Goal: Obtain resource: Obtain resource

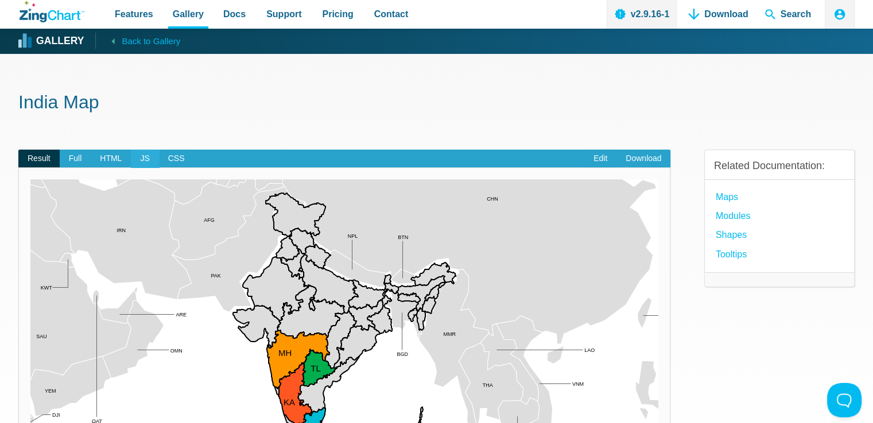
click at [146, 156] on span "JS" at bounding box center [145, 159] width 28 height 18
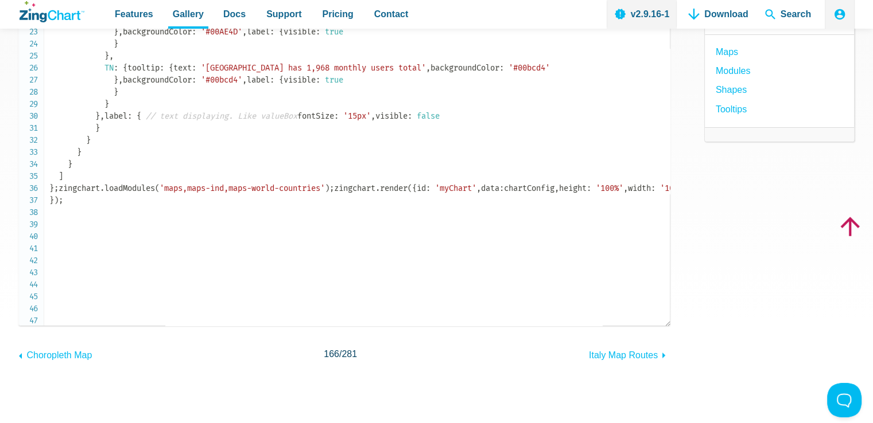
scroll to position [271, 0]
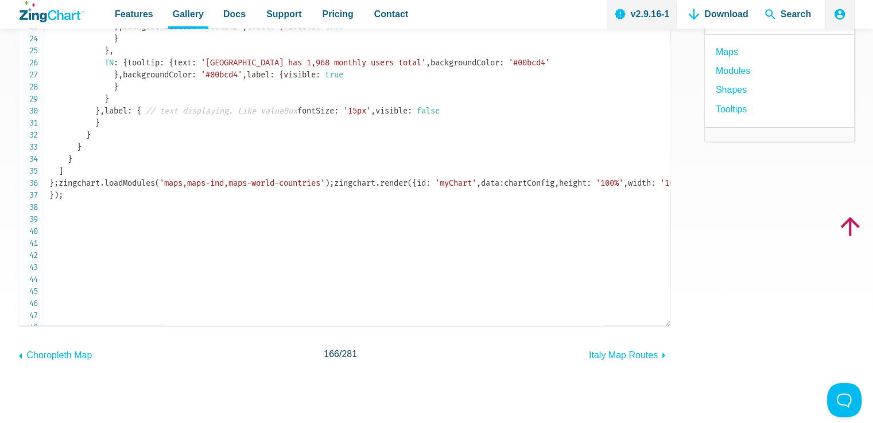
copy code "tooltip"
drag, startPoint x: 108, startPoint y: 256, endPoint x: 177, endPoint y: 257, distance: 68.9
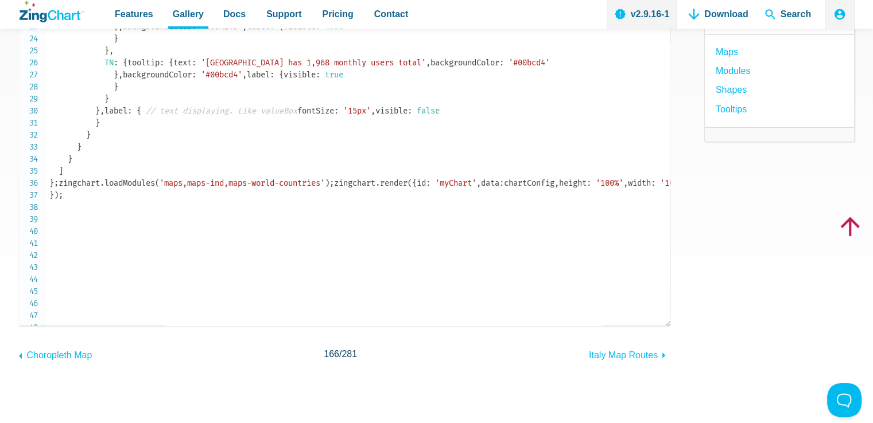
copy code "visible : false ,"
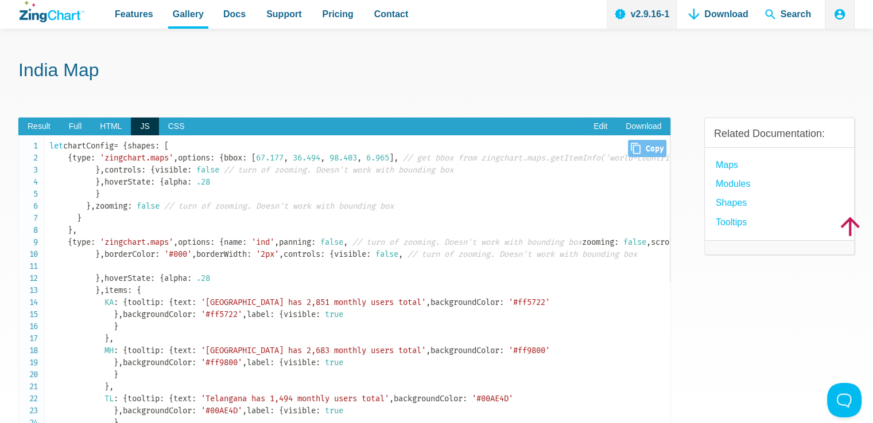
scroll to position [0, 0]
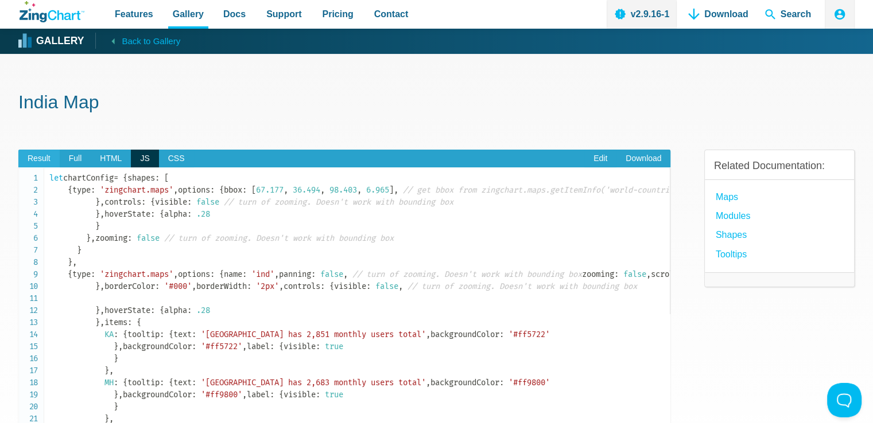
click at [36, 163] on span "Result" at bounding box center [38, 159] width 41 height 18
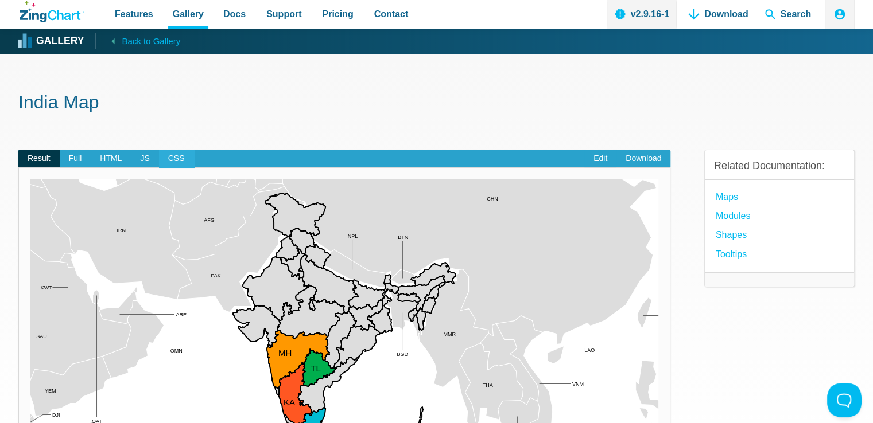
click at [169, 161] on span "CSS" at bounding box center [176, 159] width 35 height 18
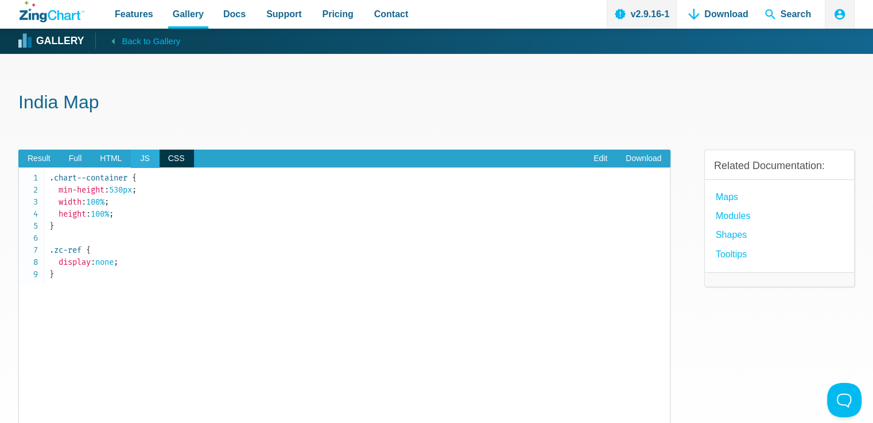
click at [142, 160] on span "JS" at bounding box center [145, 159] width 28 height 18
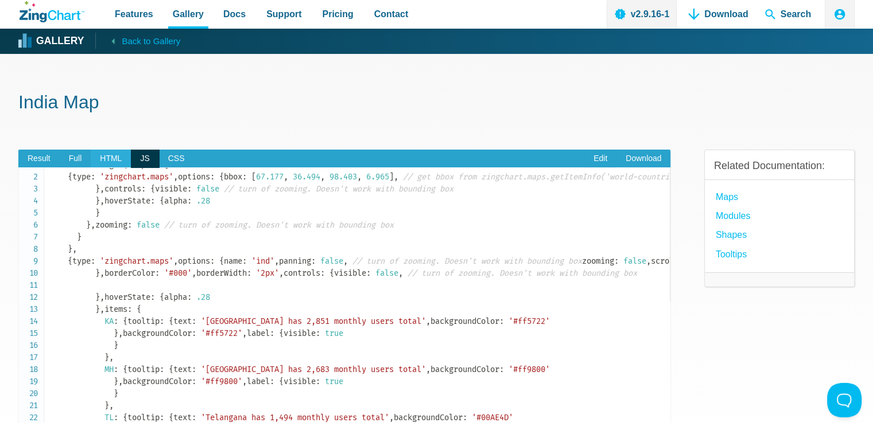
scroll to position [21, 0]
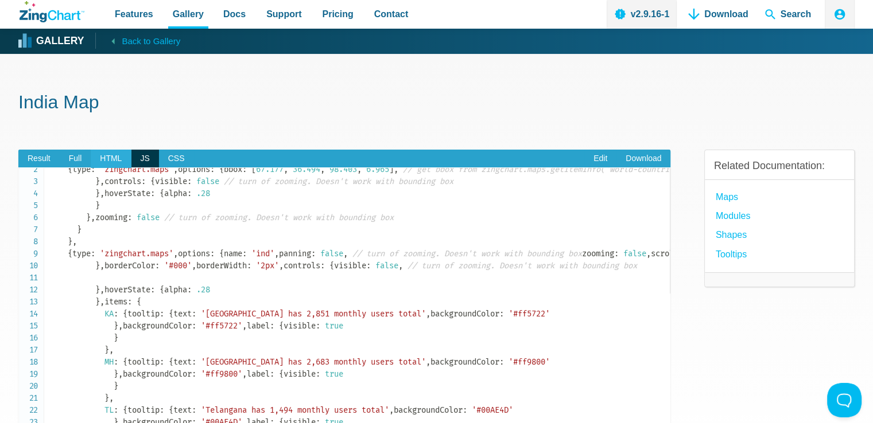
click at [111, 159] on span "HTML" at bounding box center [111, 159] width 40 height 18
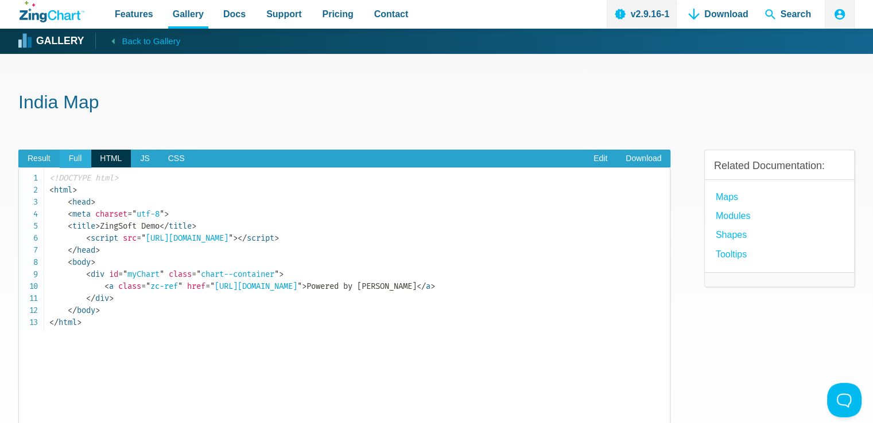
click at [73, 164] on span "Full" at bounding box center [76, 159] width 32 height 18
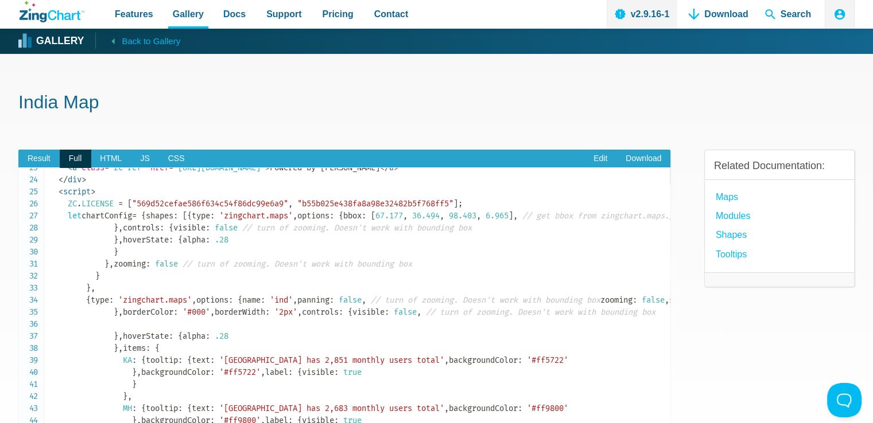
scroll to position [344, 0]
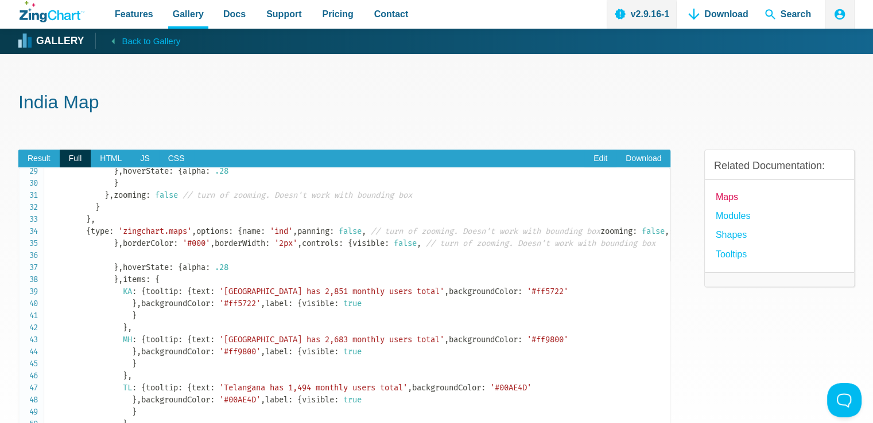
click at [726, 198] on link "Maps" at bounding box center [726, 196] width 22 height 15
